Goal: Task Accomplishment & Management: Manage account settings

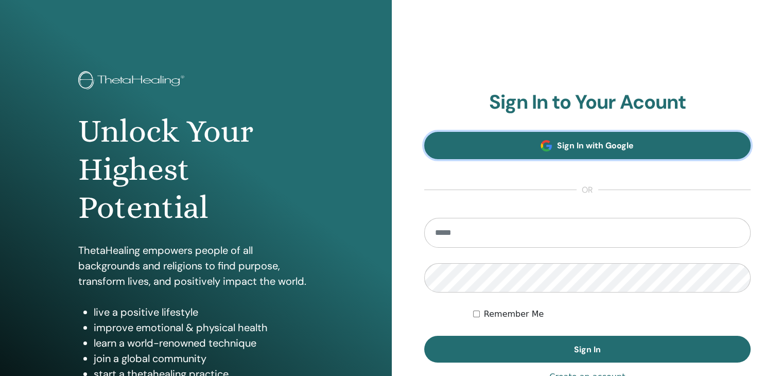
click at [583, 143] on span "Sign In with Google" at bounding box center [595, 145] width 77 height 11
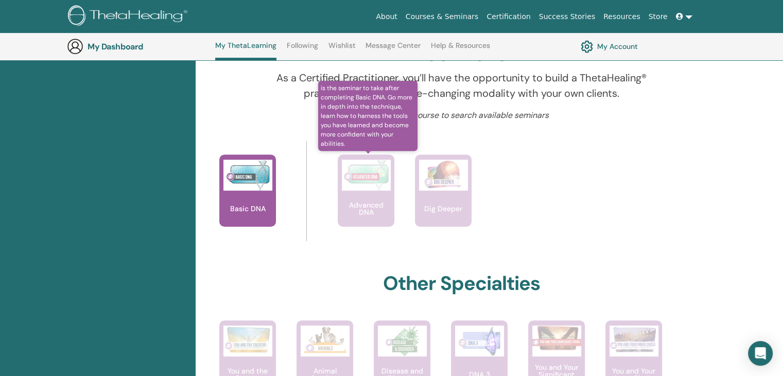
scroll to position [387, 0]
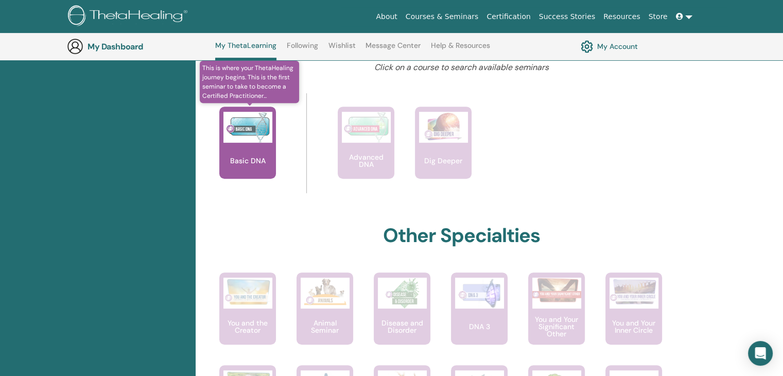
click at [257, 169] on div "Basic DNA" at bounding box center [247, 143] width 57 height 72
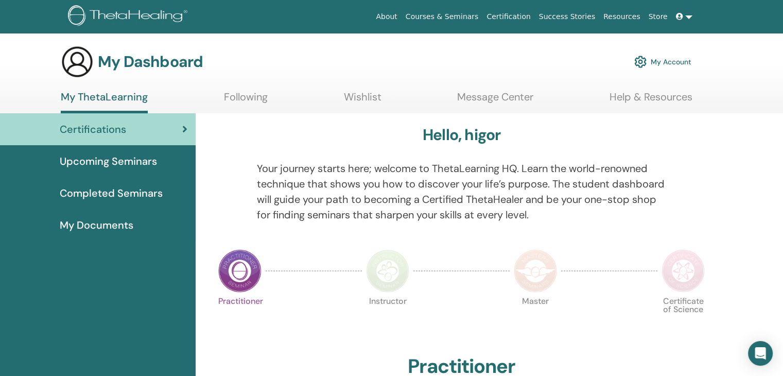
click at [685, 61] on link "My Account" at bounding box center [662, 61] width 57 height 23
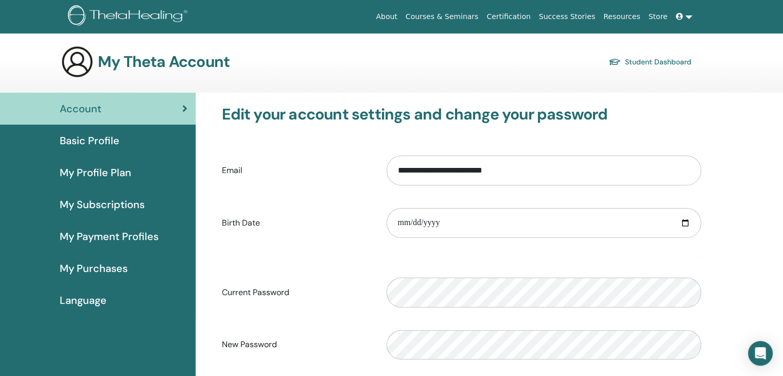
click at [101, 142] on span "Basic Profile" at bounding box center [90, 140] width 60 height 15
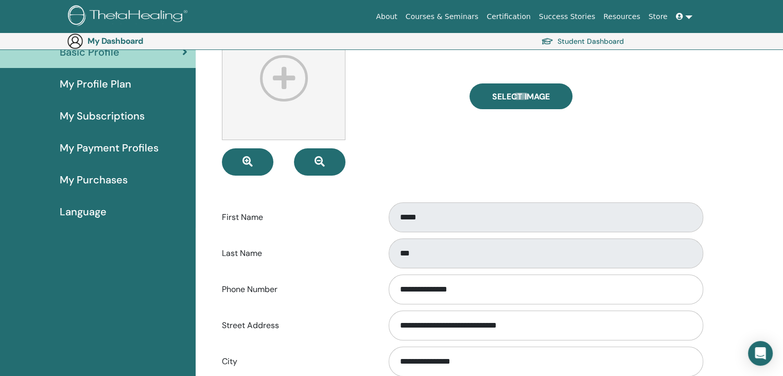
scroll to position [119, 0]
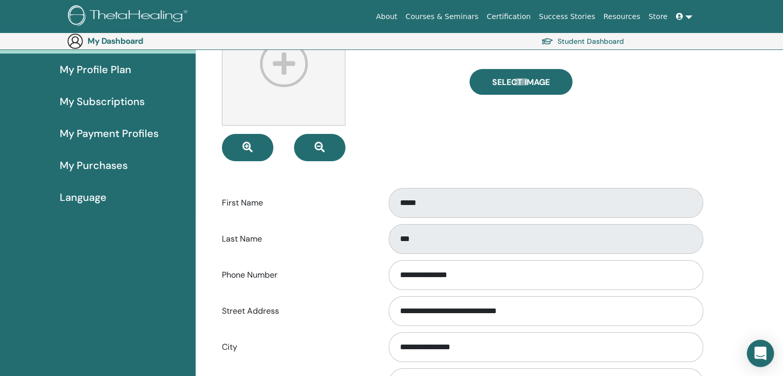
click at [768, 348] on div "Open Intercom Messenger" at bounding box center [760, 353] width 27 height 27
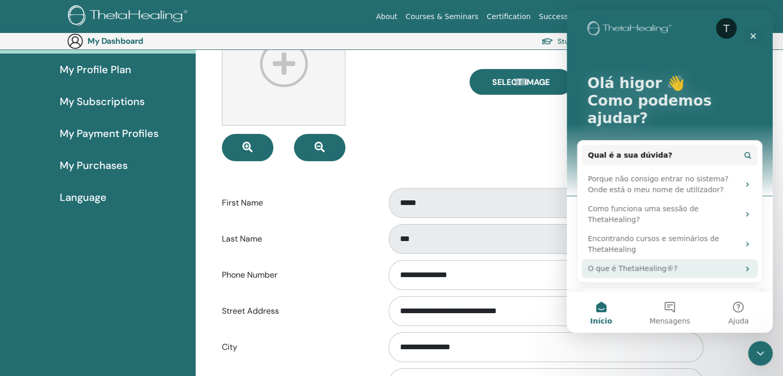
scroll to position [21, 0]
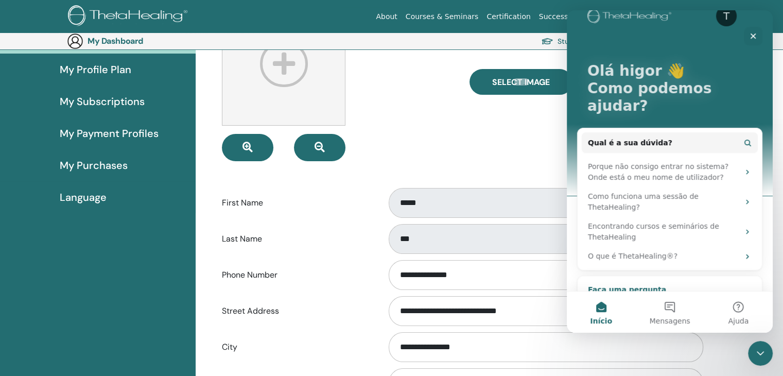
click at [716, 295] on div "Nosso bot e nossa equipe podem ajudar" at bounding box center [655, 306] width 135 height 22
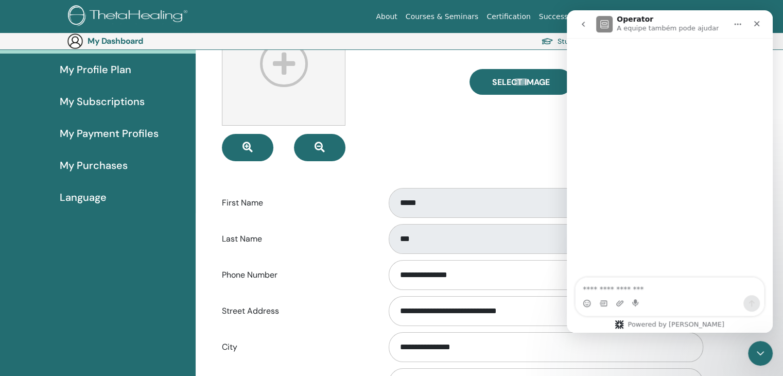
scroll to position [0, 0]
click at [657, 290] on textarea "Faça uma pergunta…" at bounding box center [669, 285] width 188 height 17
type textarea "**********"
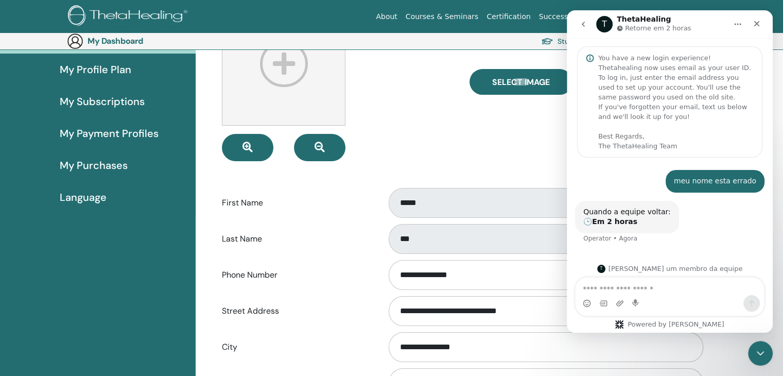
scroll to position [6, 0]
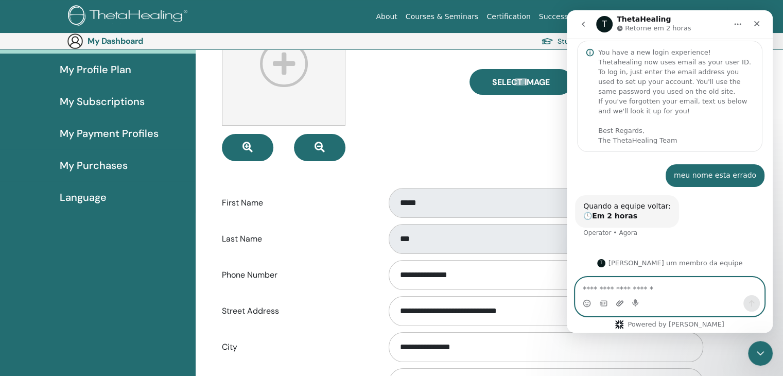
click at [619, 304] on icon "Upload do anexo" at bounding box center [619, 303] width 8 height 8
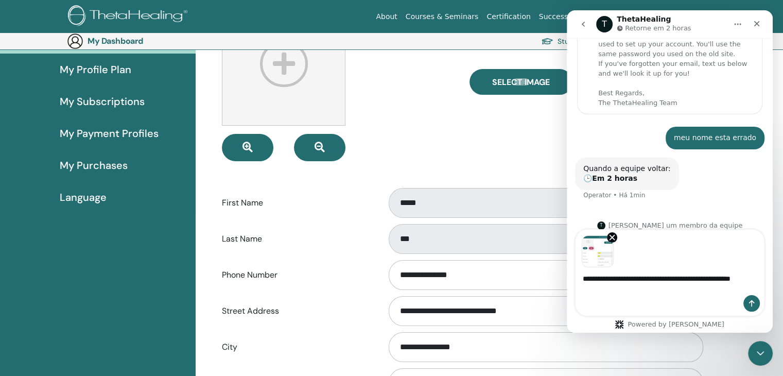
scroll to position [54, 0]
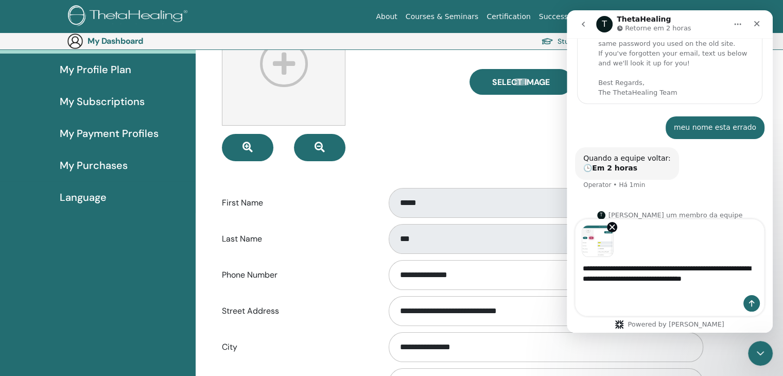
click at [673, 281] on textarea "**********" at bounding box center [669, 271] width 188 height 28
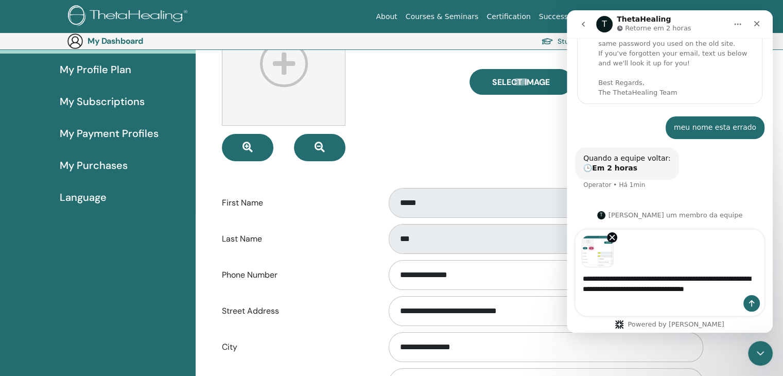
type textarea "**********"
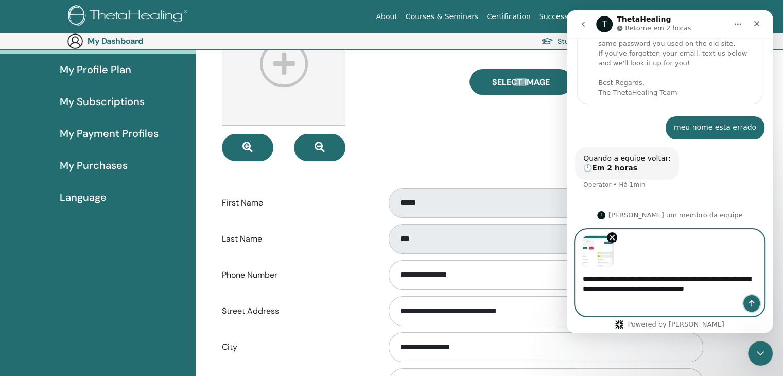
click at [751, 306] on icon "Enviar uma mensagem" at bounding box center [752, 303] width 6 height 7
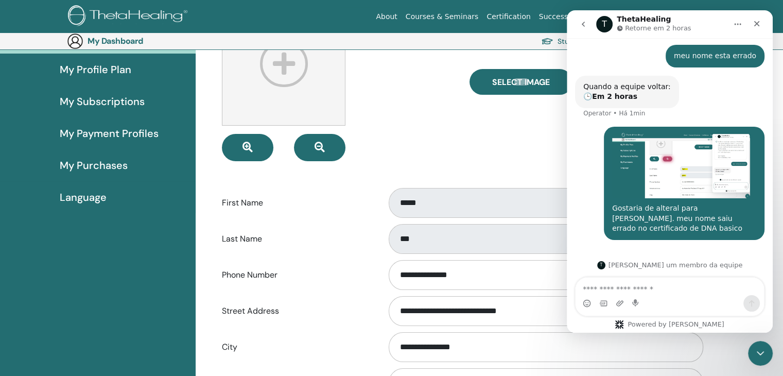
scroll to position [127, 0]
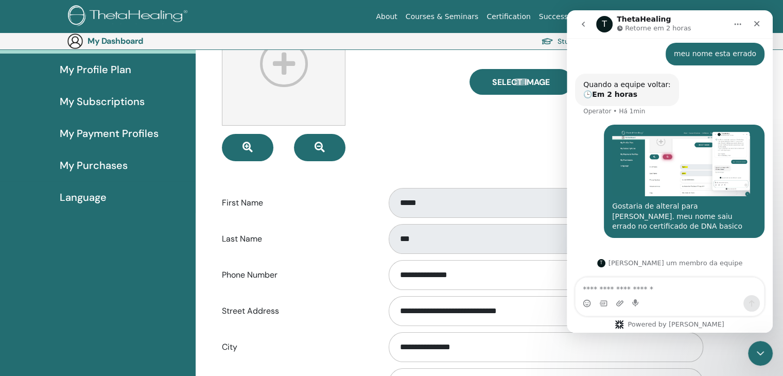
click at [651, 167] on img "user diz…" at bounding box center [681, 163] width 138 height 65
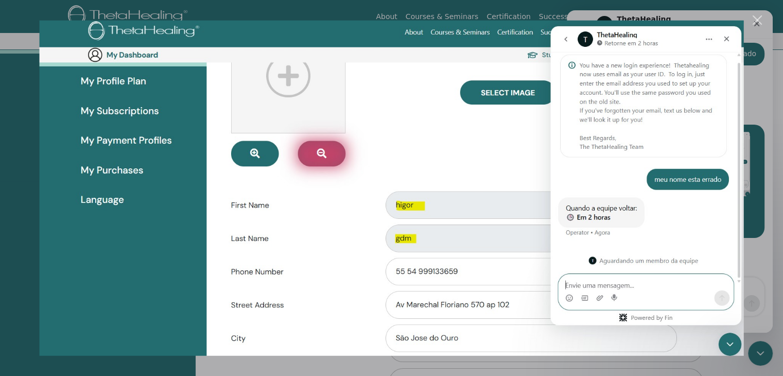
scroll to position [0, 0]
click at [514, 163] on img "Fechar" at bounding box center [391, 188] width 704 height 335
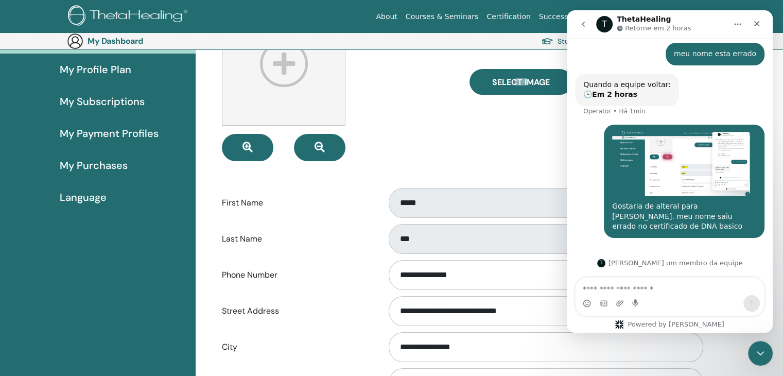
click at [114, 108] on span "My Subscriptions" at bounding box center [102, 101] width 85 height 15
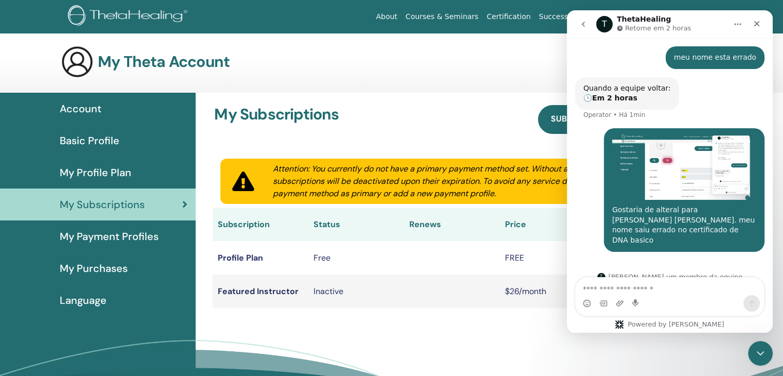
scroll to position [127, 0]
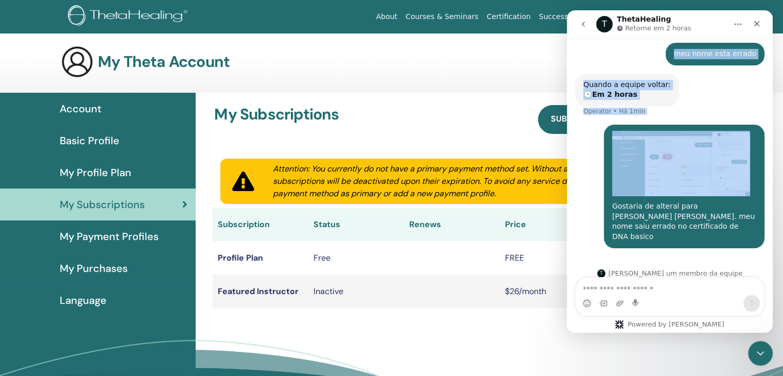
drag, startPoint x: 682, startPoint y: 19, endPoint x: 1069, endPoint y: 117, distance: 399.1
click at [567, 150] on html "T ThetaHealing Retorne em 2 horas You have a new login experience! Thetahealing…" at bounding box center [670, 171] width 206 height 322
click at [755, 25] on icon "Fechar" at bounding box center [757, 24] width 6 height 6
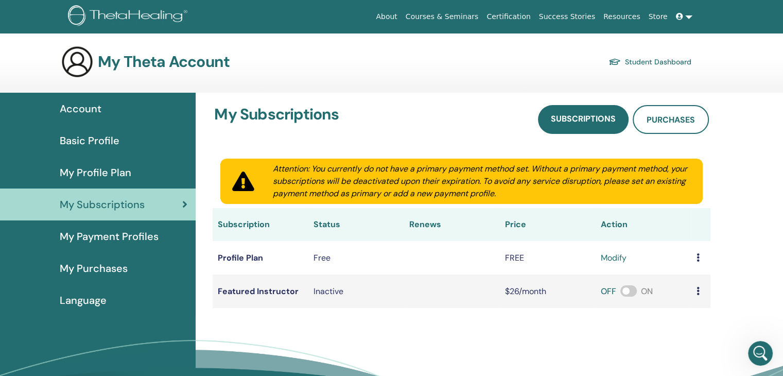
click at [101, 235] on span "My Payment Profiles" at bounding box center [109, 235] width 99 height 15
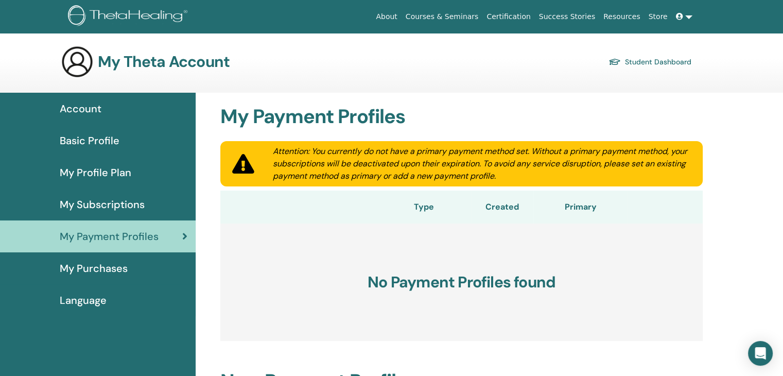
click at [117, 264] on span "My Purchases" at bounding box center [94, 267] width 68 height 15
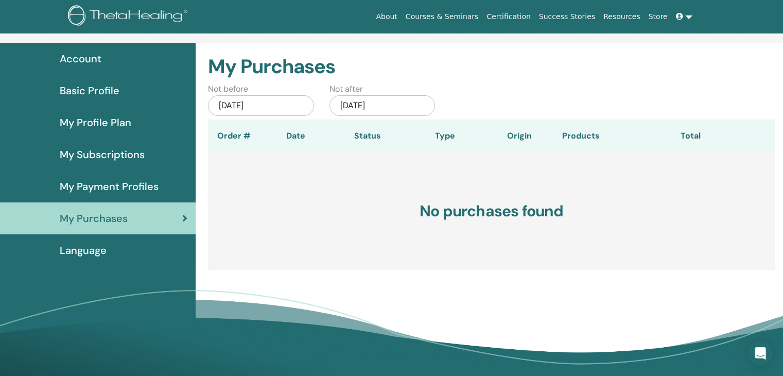
scroll to position [51, 0]
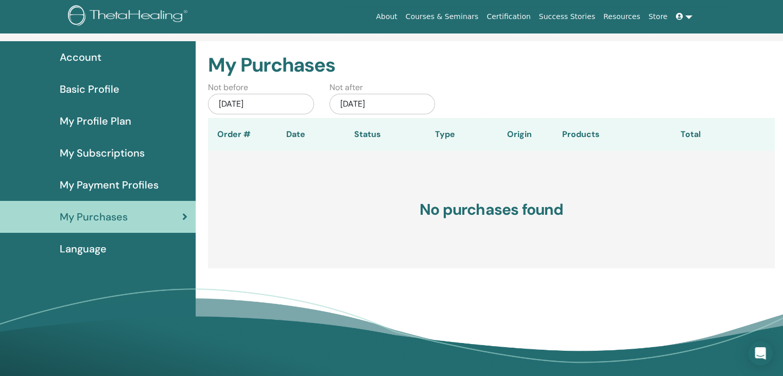
click at [110, 256] on div "Language" at bounding box center [97, 248] width 179 height 15
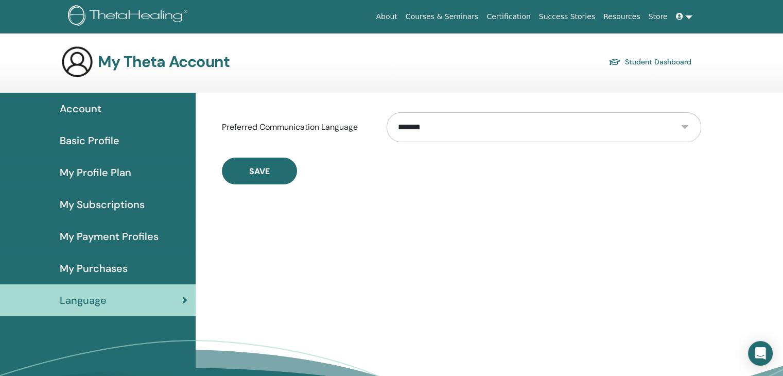
click at [467, 131] on select "**********" at bounding box center [543, 127] width 314 height 30
select select "***"
click at [386, 112] on select "**********" at bounding box center [543, 127] width 314 height 30
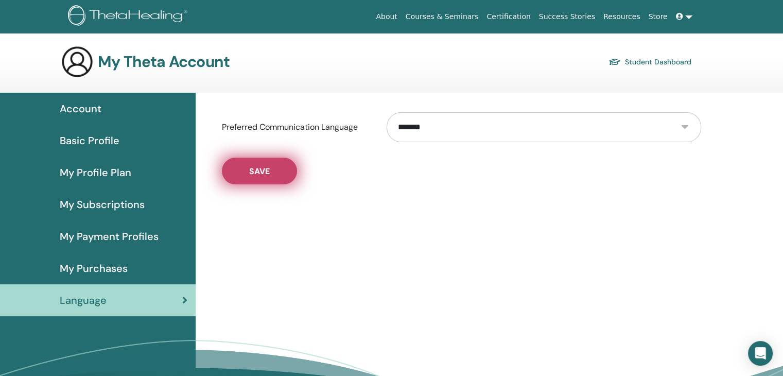
click at [257, 179] on button "Save" at bounding box center [259, 170] width 75 height 27
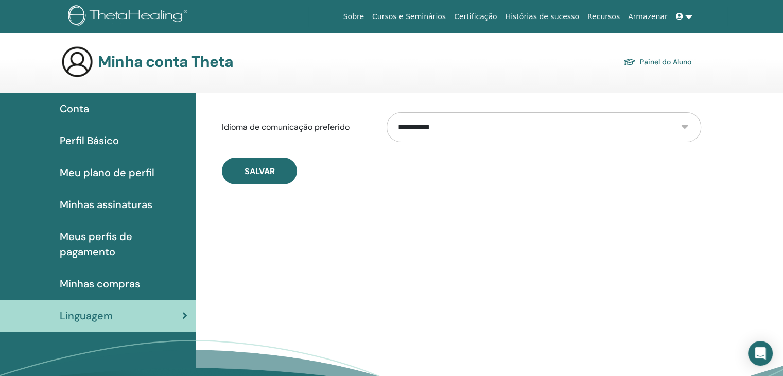
click at [109, 248] on span "Meus perfis de pagamento" at bounding box center [124, 243] width 128 height 31
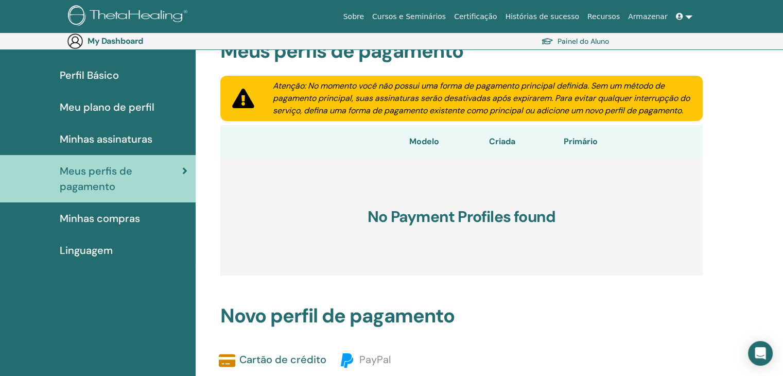
scroll to position [51, 0]
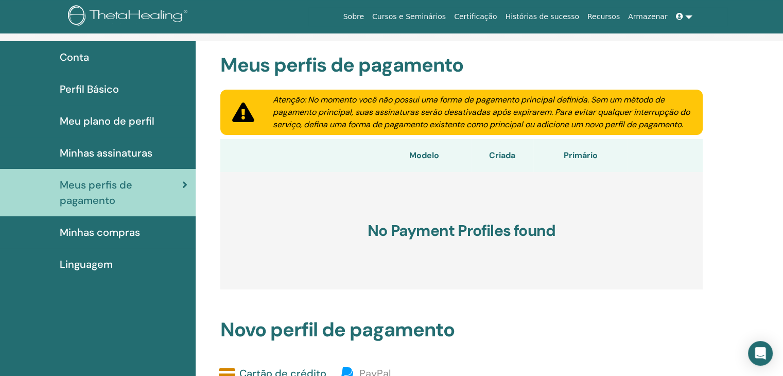
click at [117, 146] on span "Minhas assinaturas" at bounding box center [106, 152] width 93 height 15
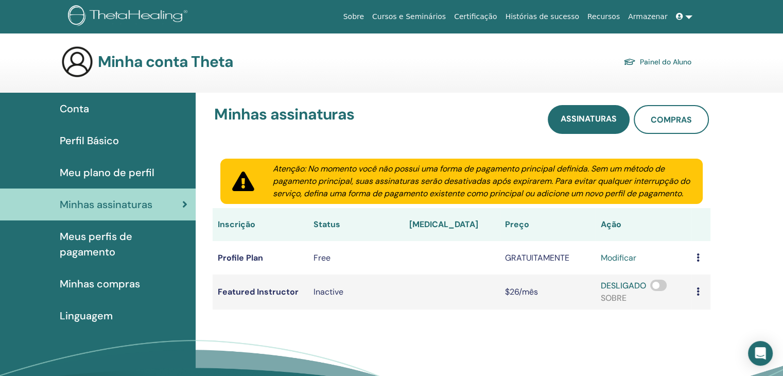
click at [105, 171] on span "Meu plano de perfil" at bounding box center [107, 172] width 95 height 15
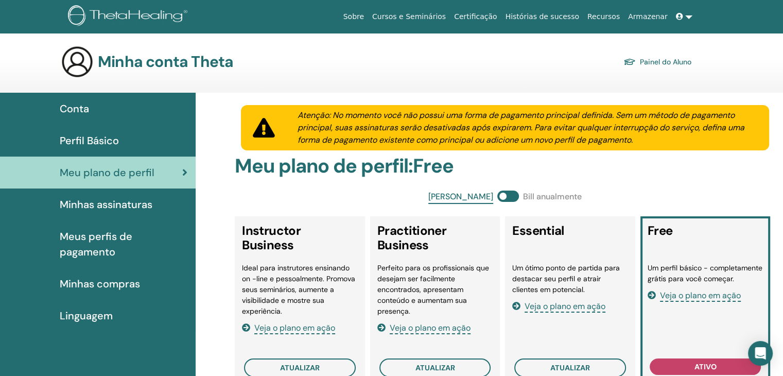
click at [91, 139] on span "Perfil Básico" at bounding box center [89, 140] width 59 height 15
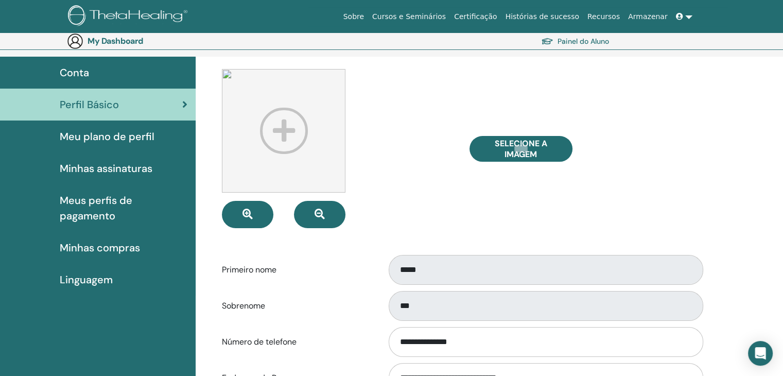
scroll to position [51, 0]
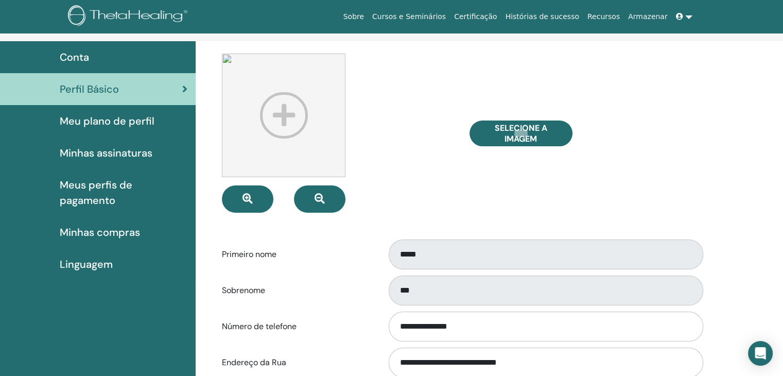
click at [686, 17] on link at bounding box center [684, 16] width 25 height 19
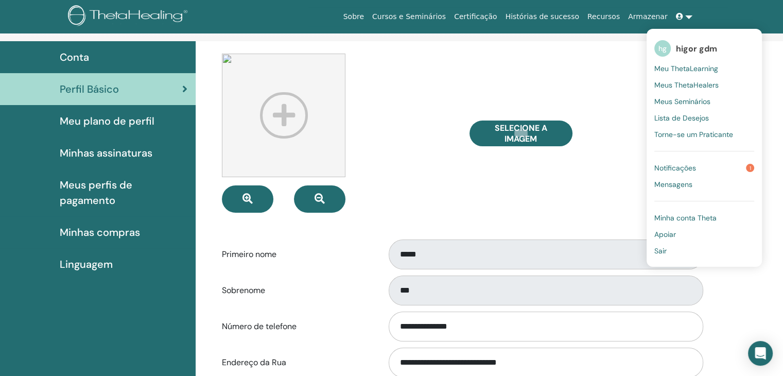
click at [693, 51] on span "higor gdm" at bounding box center [696, 48] width 41 height 11
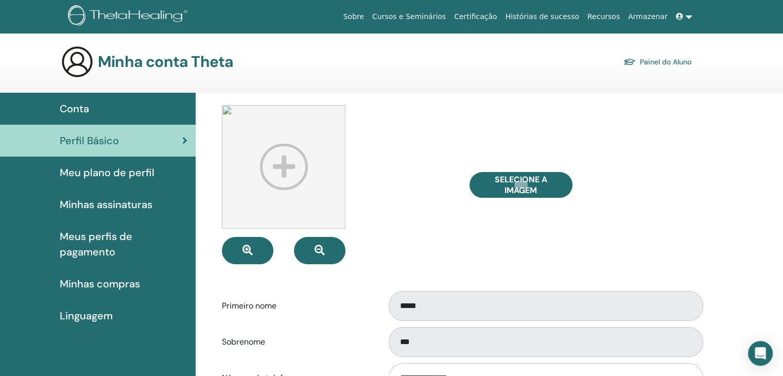
click at [692, 16] on link at bounding box center [684, 16] width 25 height 19
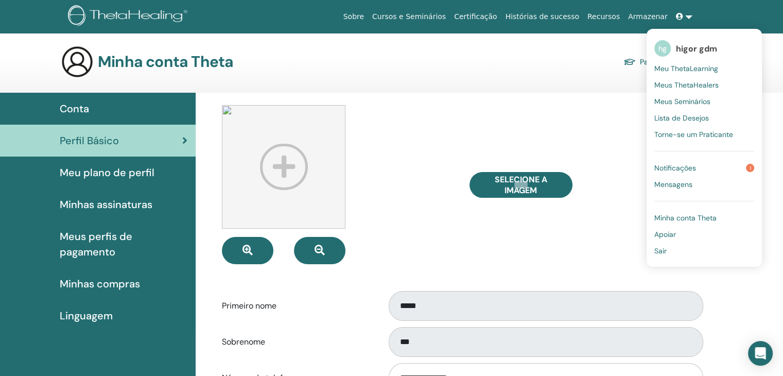
click at [125, 21] on img at bounding box center [129, 16] width 123 height 23
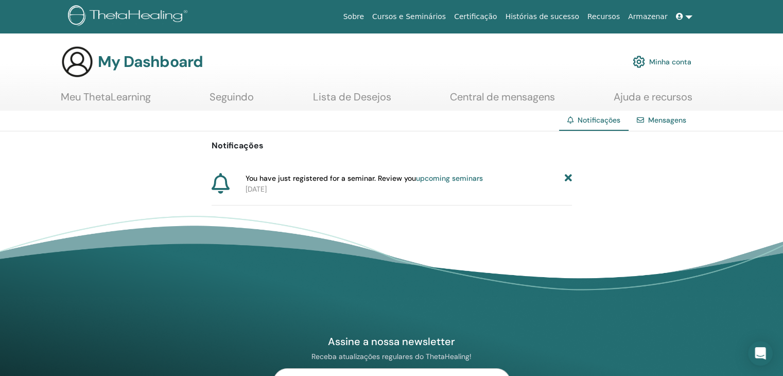
click at [444, 179] on link "upcoming seminars" at bounding box center [449, 177] width 67 height 9
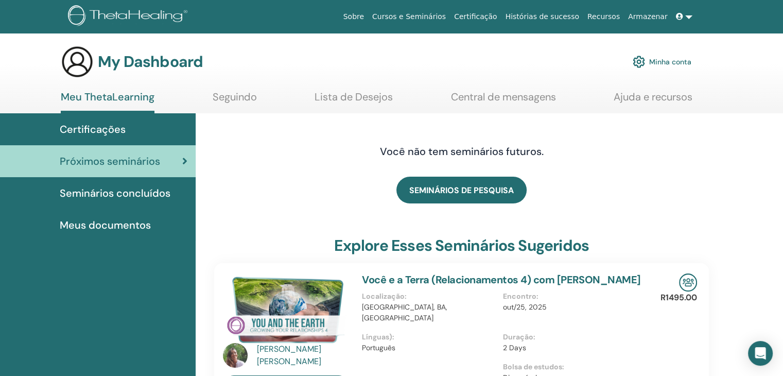
click at [222, 92] on link "Seguindo" at bounding box center [235, 101] width 44 height 20
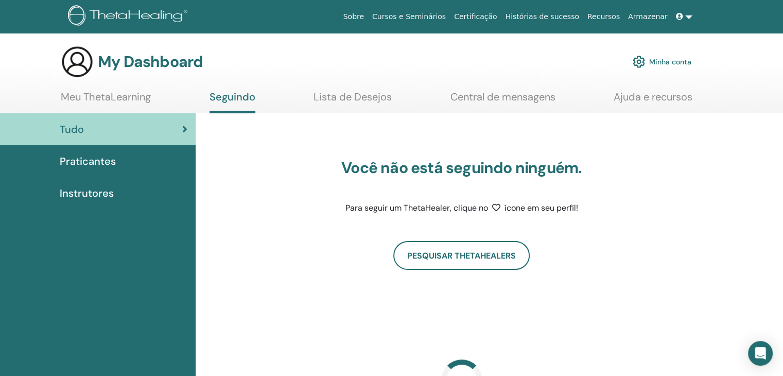
click at [359, 91] on link "Lista de Desejos" at bounding box center [352, 101] width 78 height 20
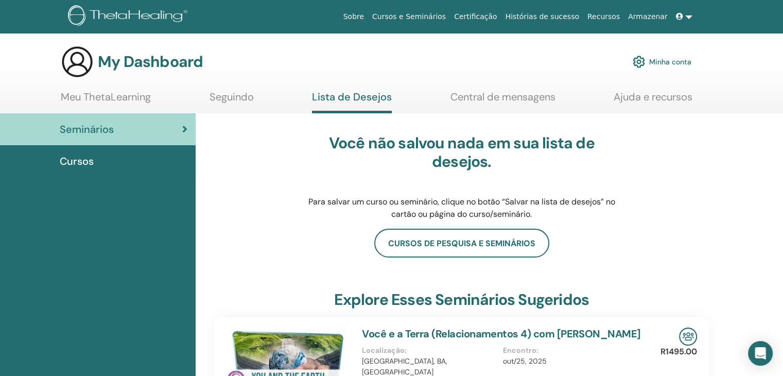
click at [473, 96] on link "Central de mensagens" at bounding box center [502, 101] width 105 height 20
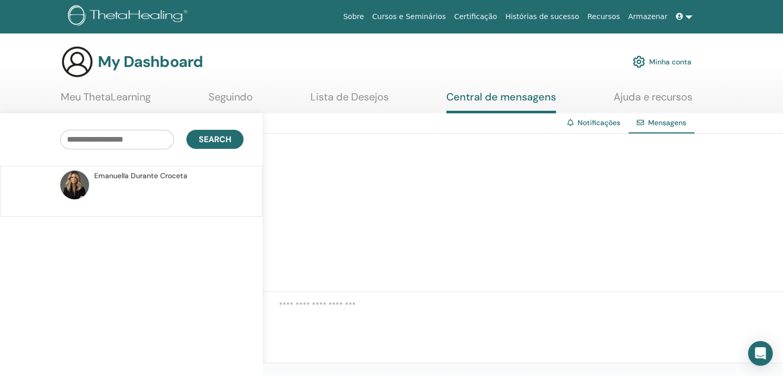
click at [369, 100] on link "Lista de Desejos" at bounding box center [349, 101] width 78 height 20
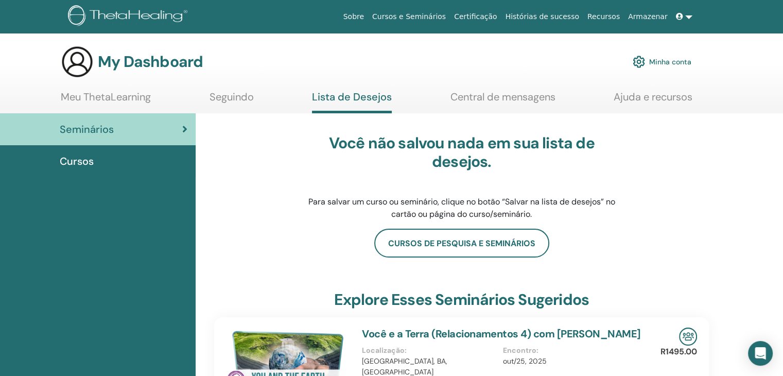
click at [444, 91] on ul "Meu ThetaLearning Seguindo Lista de Desejos Central de mensagens Ajuda e recurs…" at bounding box center [376, 102] width 631 height 23
click at [460, 94] on link "Central de mensagens" at bounding box center [502, 101] width 105 height 20
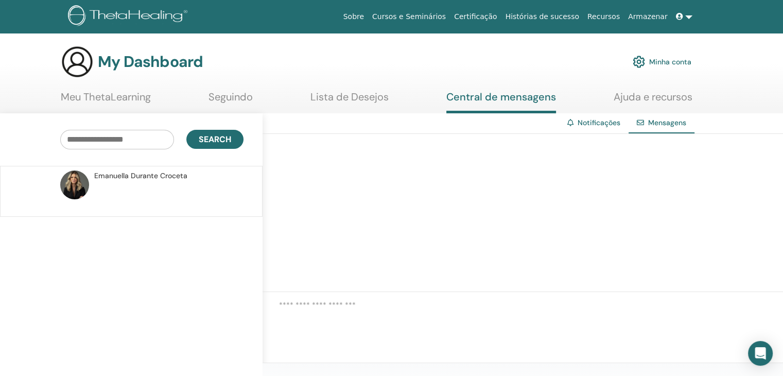
click at [144, 178] on span "[PERSON_NAME]" at bounding box center [140, 175] width 93 height 11
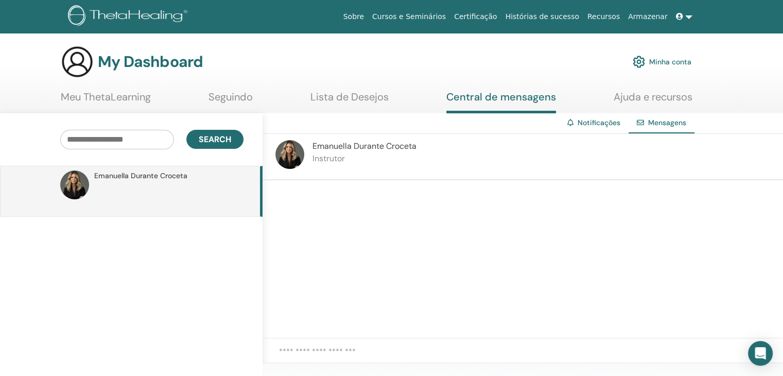
click at [652, 95] on link "Ajuda e recursos" at bounding box center [652, 101] width 79 height 20
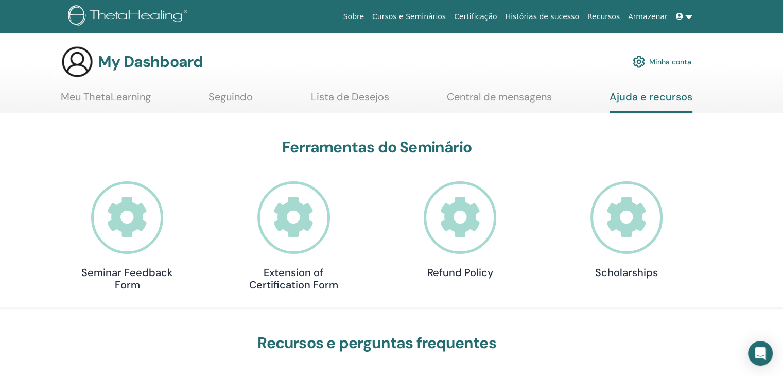
click at [112, 11] on img at bounding box center [129, 16] width 123 height 23
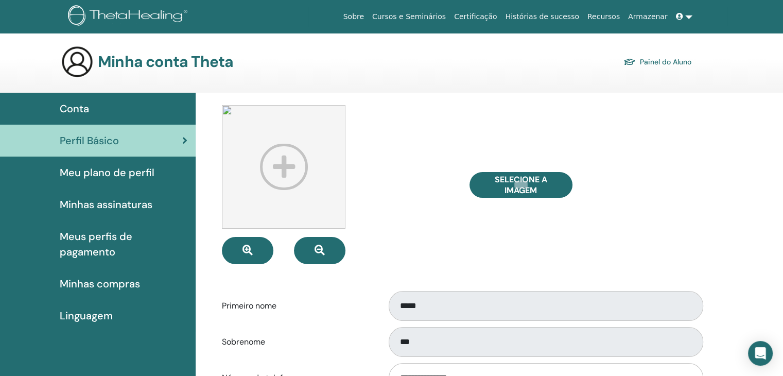
click at [65, 112] on span "Conta" at bounding box center [74, 108] width 29 height 15
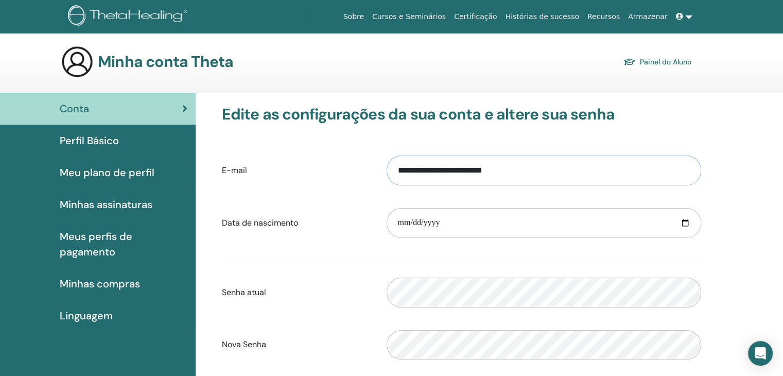
click at [522, 169] on input "**********" at bounding box center [543, 170] width 314 height 30
click at [126, 170] on span "Meu plano de perfil" at bounding box center [107, 172] width 95 height 15
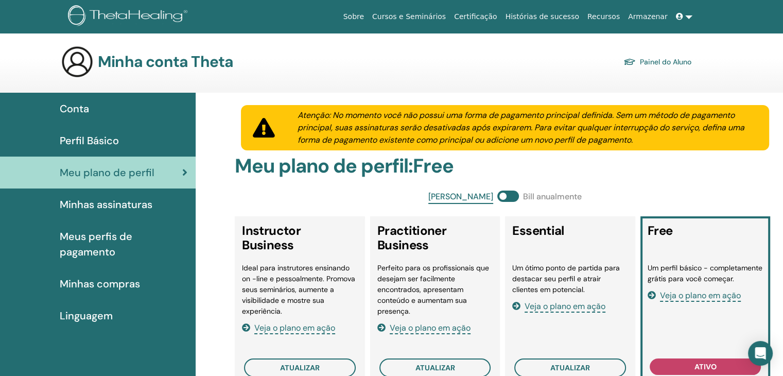
click at [83, 110] on span "Conta" at bounding box center [74, 108] width 29 height 15
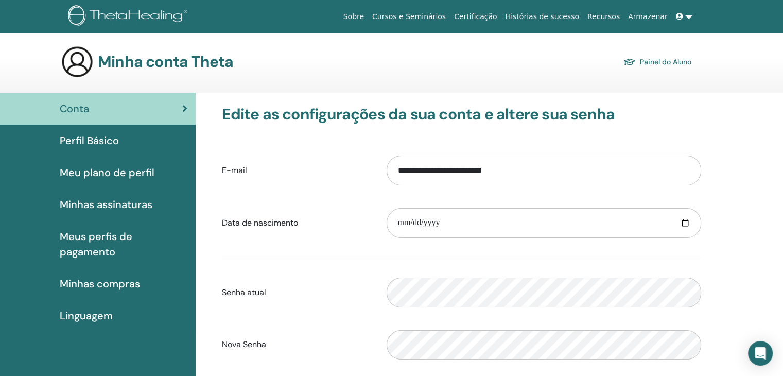
click at [98, 145] on span "Perfil Básico" at bounding box center [89, 140] width 59 height 15
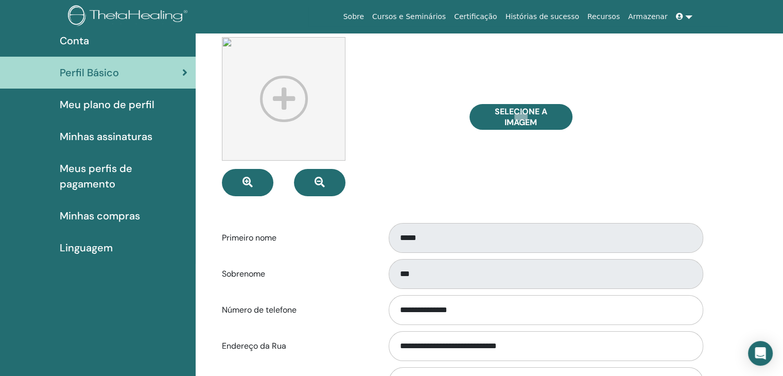
scroll to position [119, 0]
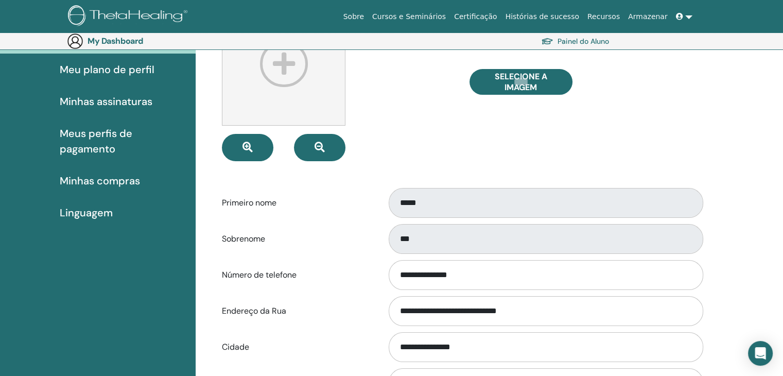
click at [280, 221] on form "**********" at bounding box center [461, 282] width 479 height 561
click at [490, 16] on link "Certificação" at bounding box center [475, 16] width 51 height 19
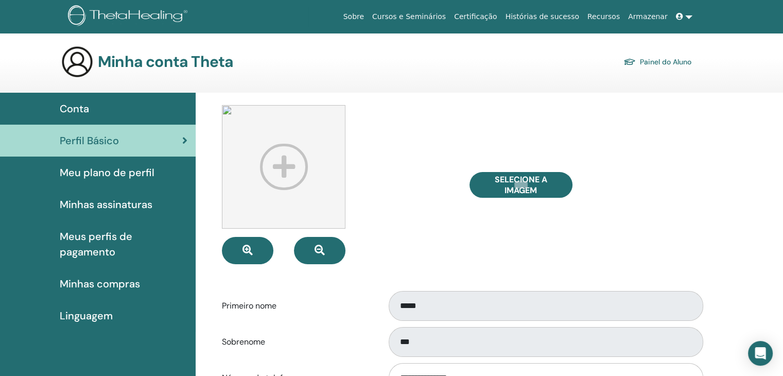
click at [185, 61] on h3 "Minha conta Theta" at bounding box center [165, 61] width 135 height 19
click at [85, 136] on span "Perfil Básico" at bounding box center [89, 140] width 59 height 15
click at [127, 19] on img at bounding box center [129, 16] width 123 height 23
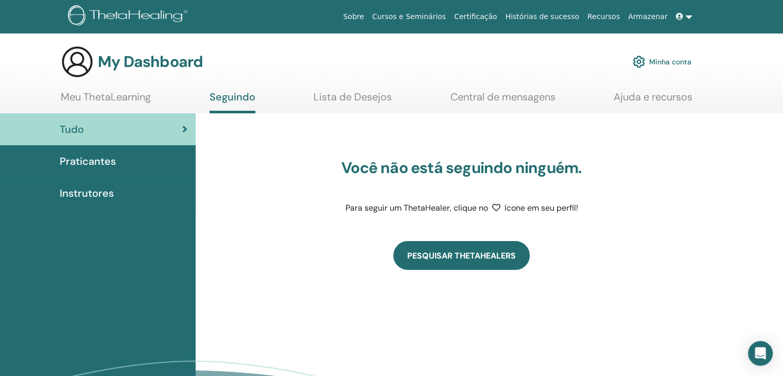
click at [461, 254] on link "Pesquisar ThetaHealers" at bounding box center [461, 255] width 136 height 29
